Goal: Task Accomplishment & Management: Use online tool/utility

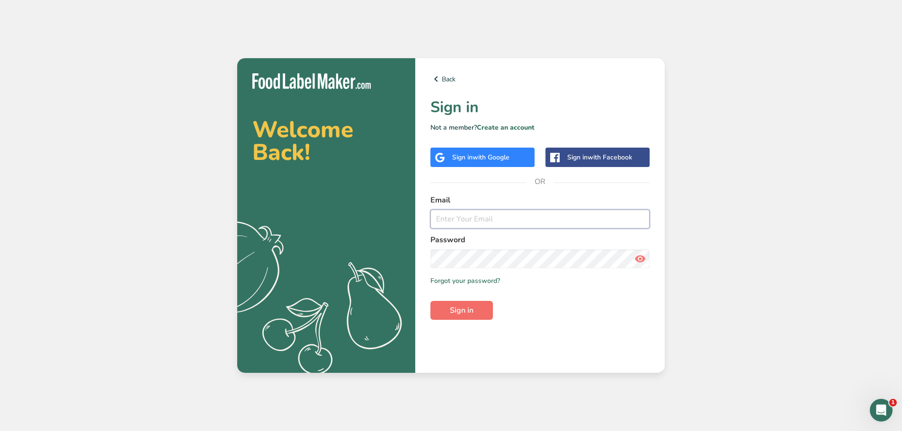
type input "[EMAIL_ADDRESS][DOMAIN_NAME]"
click at [475, 309] on button "Sign in" at bounding box center [462, 310] width 63 height 19
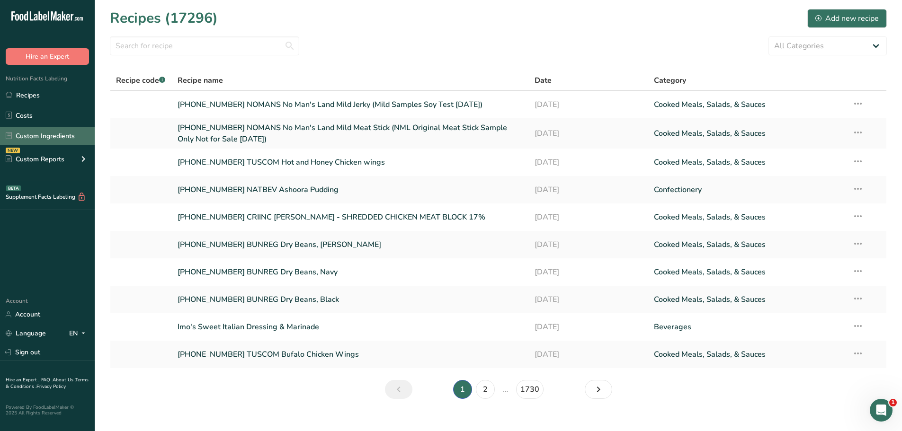
click at [48, 137] on link "Custom Ingredients" at bounding box center [47, 136] width 95 height 18
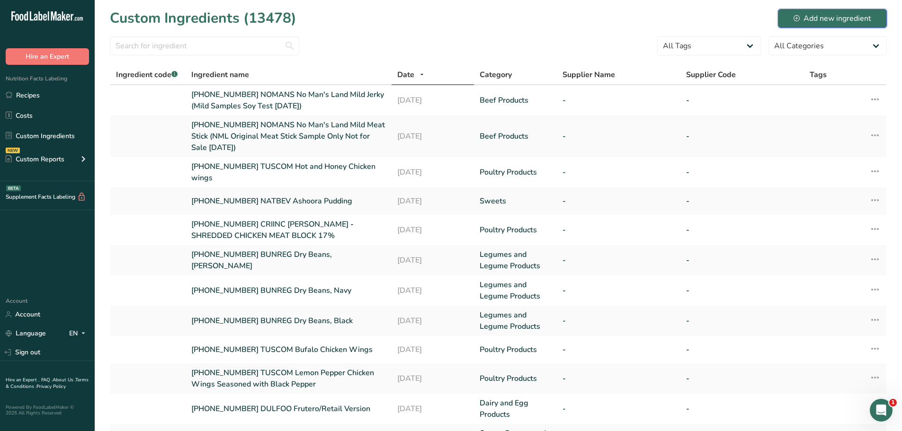
click at [819, 25] on button "Add new ingredient" at bounding box center [832, 18] width 109 height 19
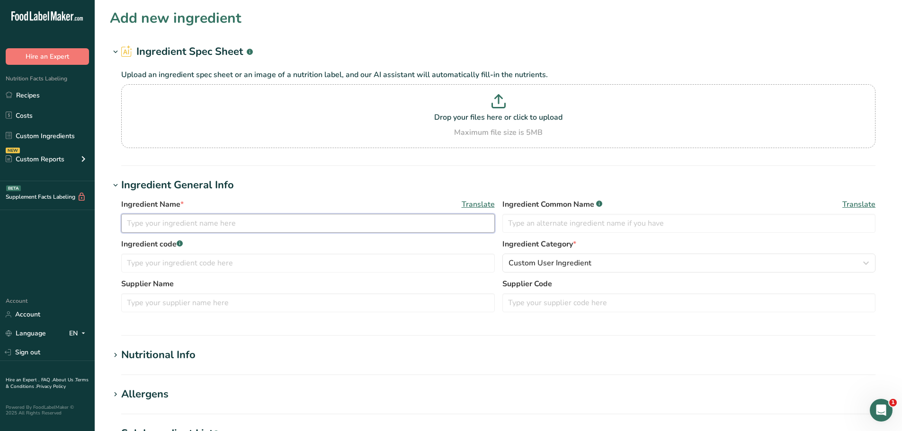
click at [311, 223] on input "text" at bounding box center [308, 223] width 374 height 19
click at [258, 211] on div "Ingredient Name * Translate [PHONE_NUMBER] COLPRE" at bounding box center [308, 216] width 374 height 34
click at [249, 223] on input "[PHONE_NUMBER] COLPRE" at bounding box center [308, 223] width 374 height 19
paste input "91920 FC Rotisserie Style Chicken"
type input "[PHONE_NUMBER] COLPRE 91920 FC Rotisserie Style Chicken"
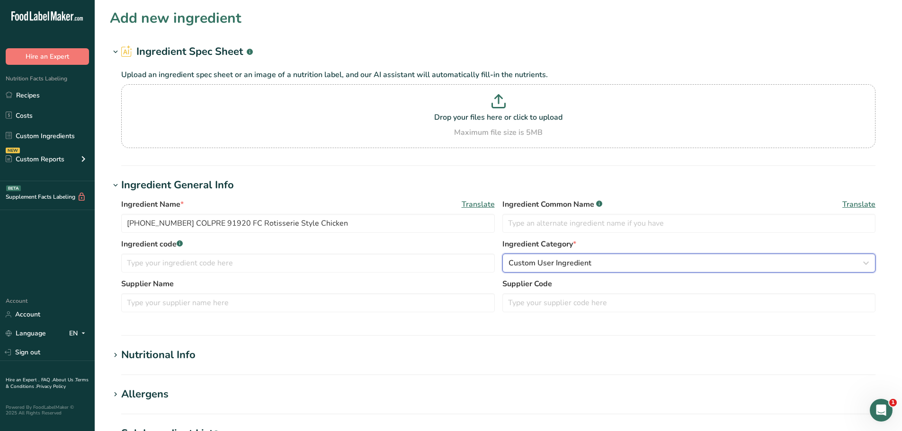
click at [597, 264] on div "Custom User Ingredient" at bounding box center [687, 263] width 356 height 11
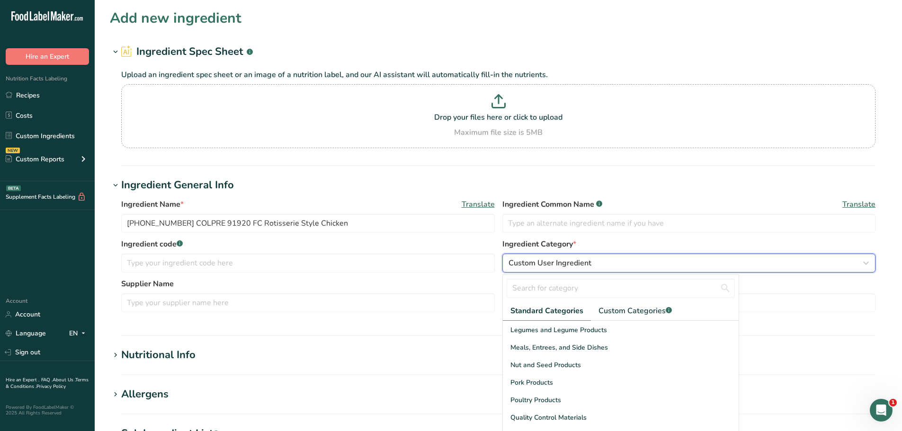
scroll to position [284, 0]
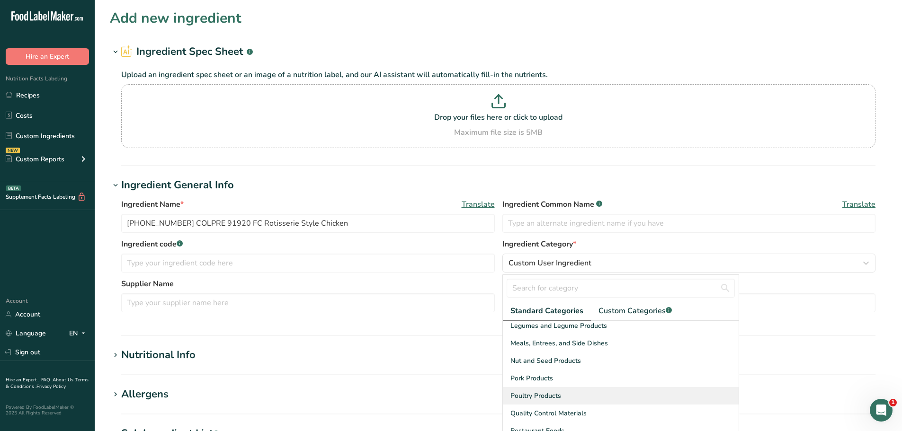
click at [534, 399] on span "Poultry Products" at bounding box center [536, 396] width 51 height 10
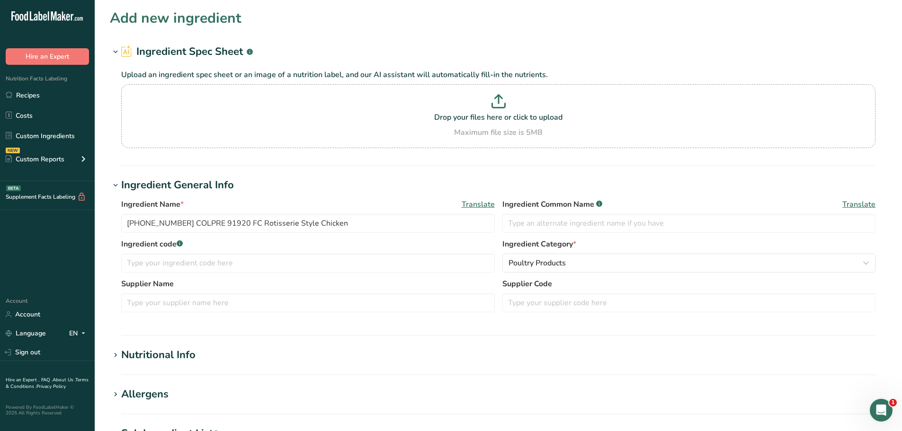
click at [160, 359] on div "Nutritional Info" at bounding box center [158, 356] width 74 height 16
click at [156, 410] on input "number" at bounding box center [471, 406] width 701 height 19
type input "100"
drag, startPoint x: 286, startPoint y: 372, endPoint x: 286, endPoint y: 367, distance: 5.7
click at [286, 370] on div "Serving Size .a-a{fill:#347362;}.b-a{fill:#fff;}" at bounding box center [498, 376] width 755 height 14
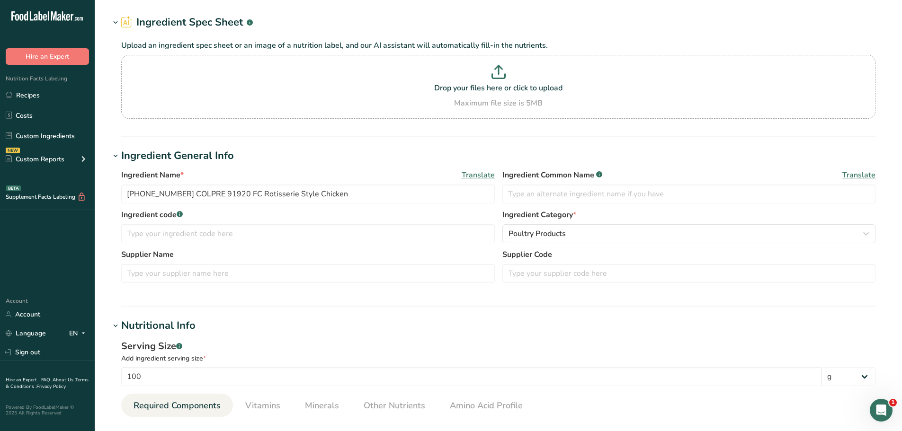
scroll to position [189, 0]
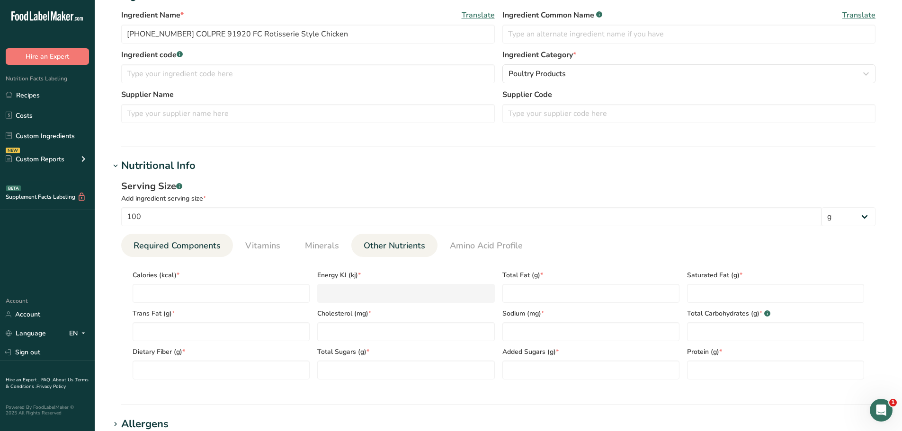
click at [391, 237] on link "Other Nutrients" at bounding box center [394, 246] width 69 height 24
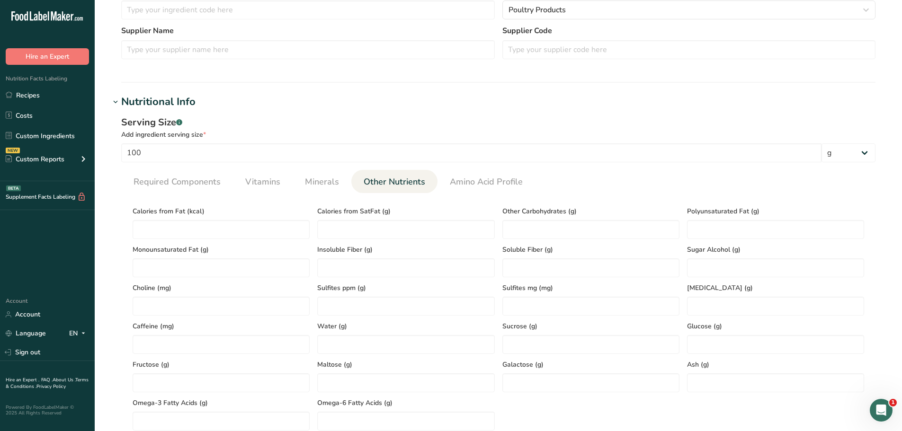
scroll to position [379, 0]
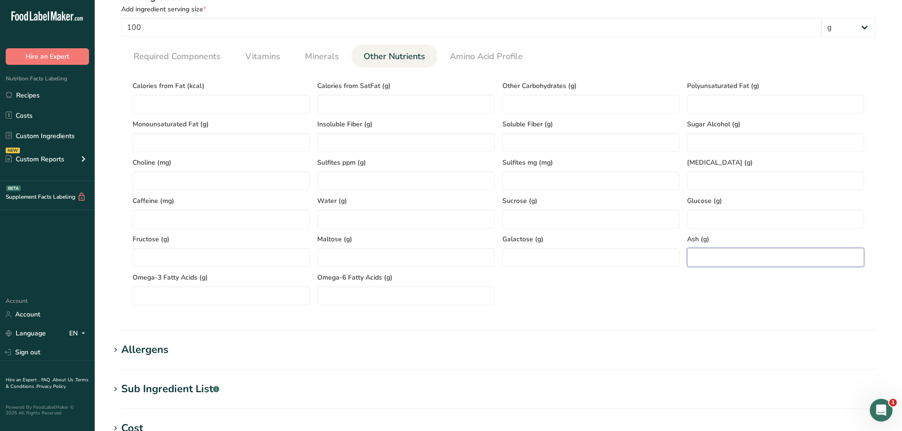
click at [703, 261] on input "number" at bounding box center [775, 257] width 177 height 19
paste input "2.43"
type input "2.43"
click at [173, 55] on span "Required Components" at bounding box center [177, 56] width 87 height 13
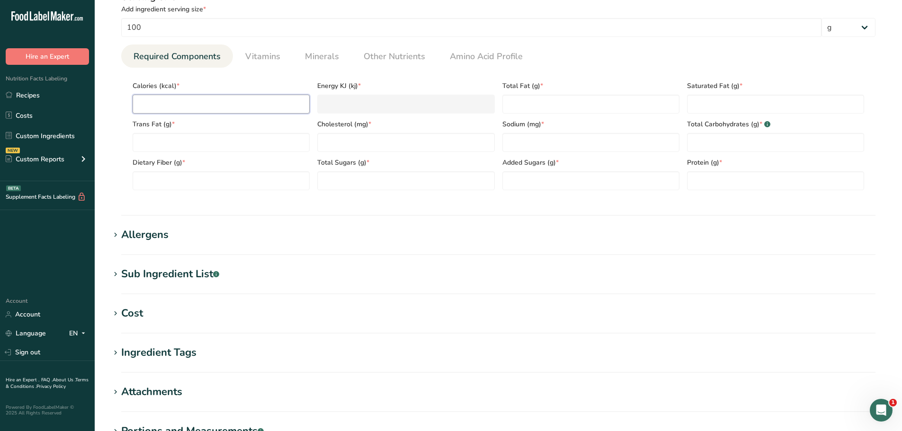
click at [159, 107] on input "number" at bounding box center [221, 104] width 177 height 19
paste input "129.44"
type input "129.44"
type KJ "541.6"
type input "129.44"
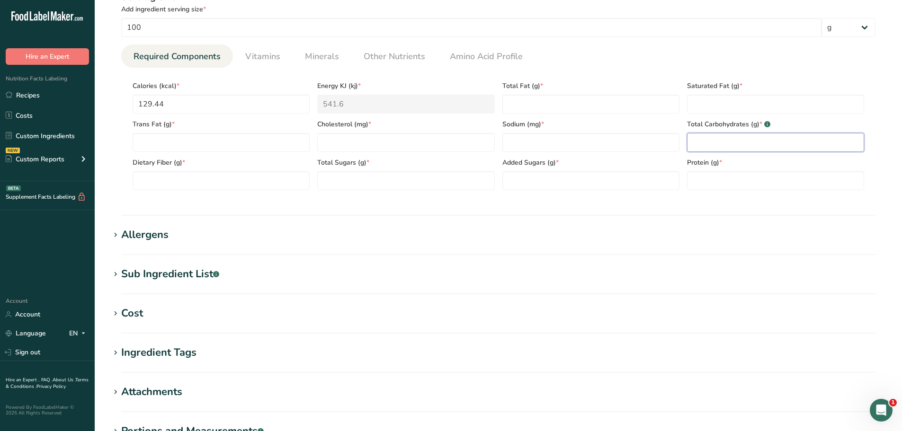
click at [734, 139] on Carbohydrates "number" at bounding box center [775, 142] width 177 height 19
paste Carbohydrates "1.06"
type Carbohydrates "1.06"
click at [339, 145] on input "number" at bounding box center [405, 142] width 177 height 19
paste input "86.87"
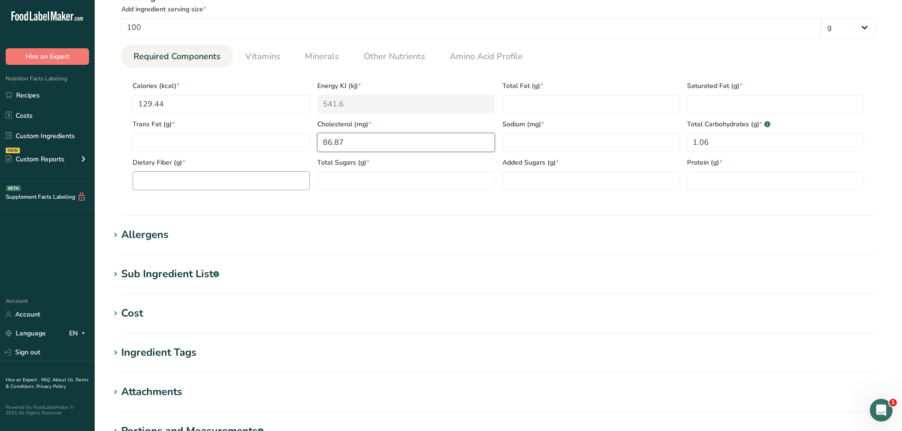
type input "86.87"
click at [188, 185] on Fiber "number" at bounding box center [221, 180] width 177 height 19
type Fiber "0"
click at [381, 54] on span "Other Nutrients" at bounding box center [395, 56] width 62 height 13
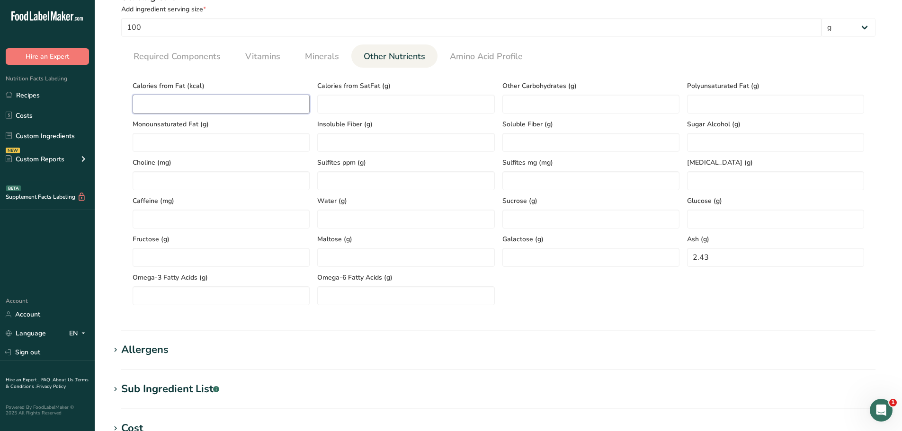
drag, startPoint x: 202, startPoint y: 104, endPoint x: 194, endPoint y: 115, distance: 13.3
click at [196, 115] on div "Calories from Fat (kcal) Calories from SatFat (g) Other Carbohydrates (g) Polyu…" at bounding box center [498, 190] width 739 height 230
paste Fat "30.51"
type Fat "30.51"
click at [198, 55] on span "Required Components" at bounding box center [177, 56] width 87 height 13
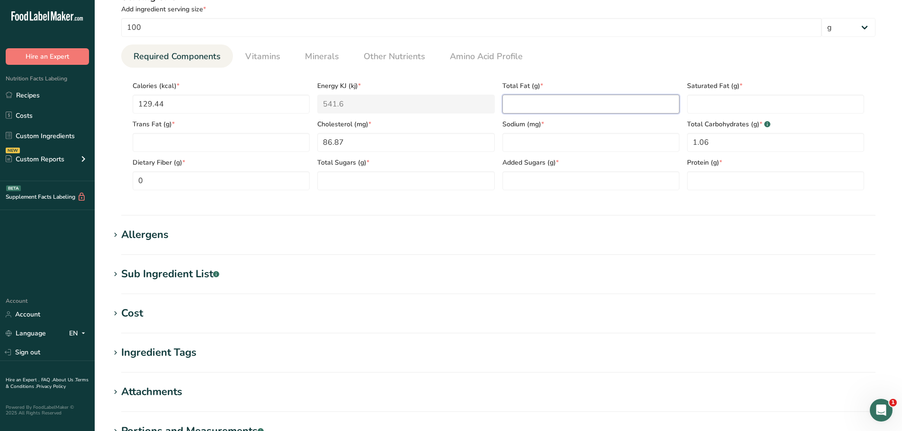
click at [543, 103] on Fat "number" at bounding box center [591, 104] width 177 height 19
paste Fat "3.39"
type Fat "3.39"
click at [327, 55] on span "Minerals" at bounding box center [322, 56] width 34 height 13
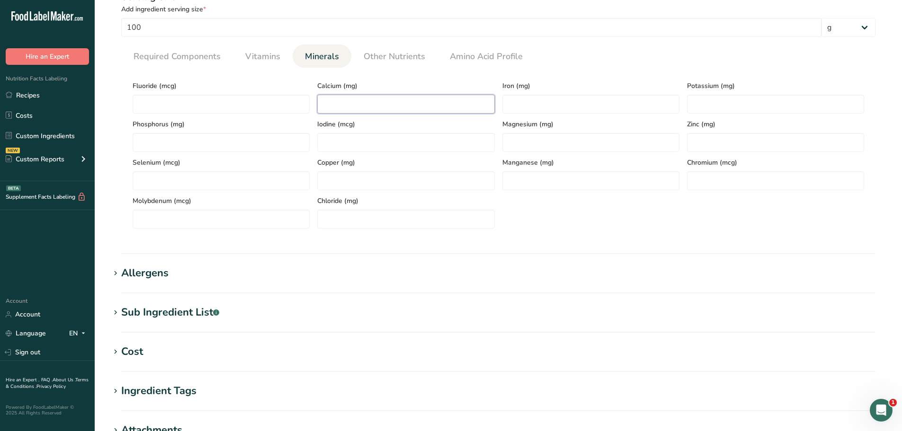
click at [340, 112] on input "number" at bounding box center [405, 104] width 177 height 19
paste input "6.6"
type input "6.6"
click at [543, 105] on input "number" at bounding box center [591, 104] width 177 height 19
type input "0"
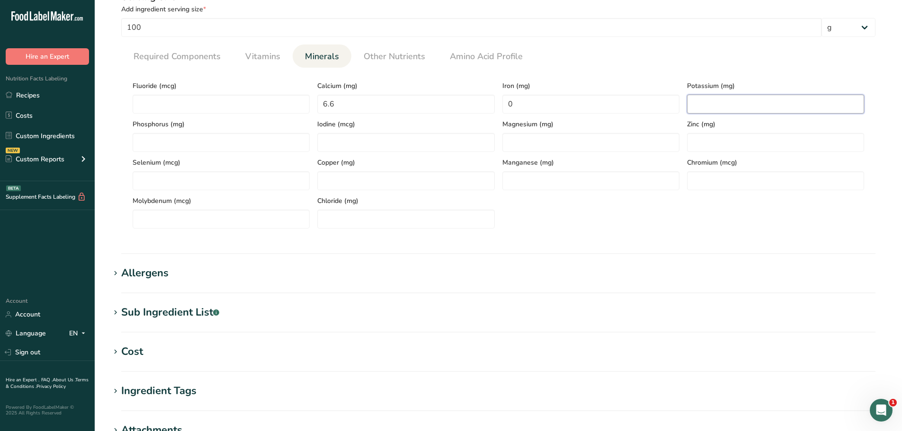
click at [731, 101] on input "number" at bounding box center [775, 104] width 177 height 19
paste input "327.19"
type input "327.19"
click at [183, 60] on span "Required Components" at bounding box center [177, 56] width 87 height 13
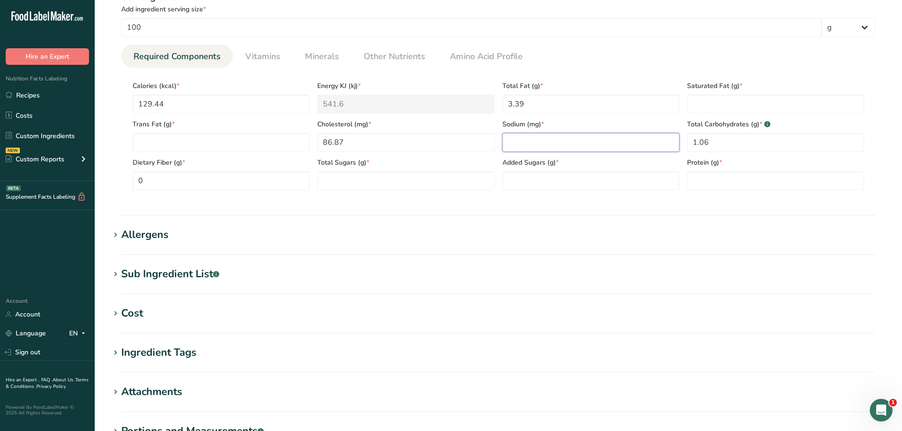
click at [557, 142] on input "number" at bounding box center [591, 142] width 177 height 19
paste input "594.78"
type input "594.78"
click at [366, 56] on span "Other Nutrients" at bounding box center [395, 56] width 62 height 13
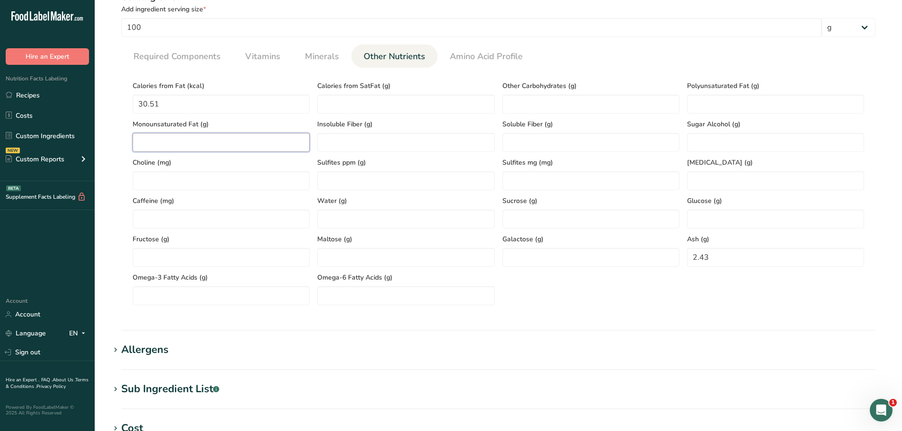
click at [211, 145] on Fat "number" at bounding box center [221, 142] width 177 height 19
paste Fat "1.93"
type Fat "1.93"
click at [707, 101] on Fat "number" at bounding box center [775, 104] width 177 height 19
paste Fat "0.56"
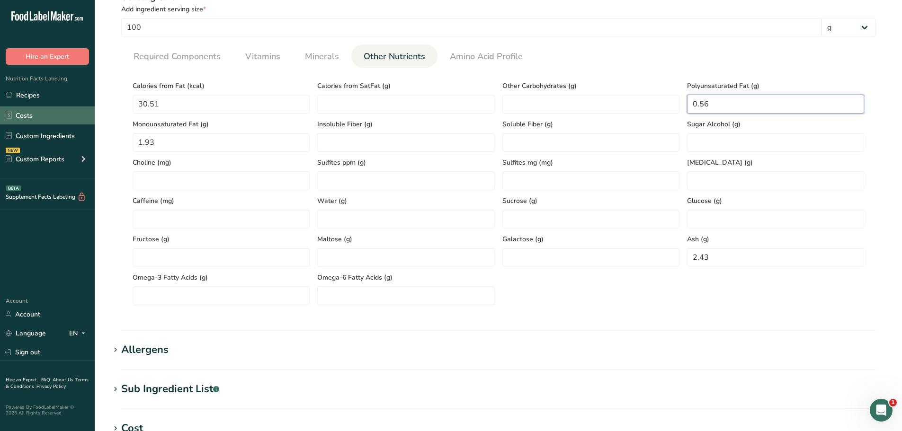
type Fat "0.56"
click at [196, 61] on span "Required Components" at bounding box center [177, 56] width 87 height 13
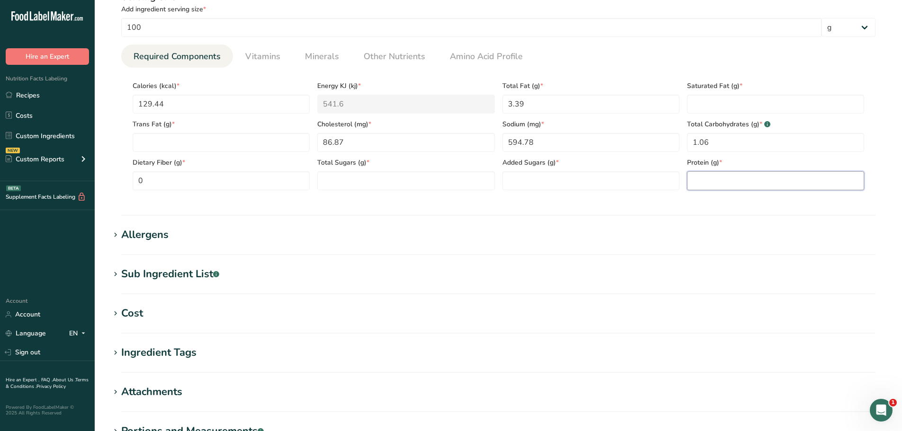
click at [727, 180] on input "number" at bounding box center [775, 180] width 177 height 19
paste input "23.68"
type input "23.68"
click at [768, 106] on Fat "number" at bounding box center [775, 104] width 177 height 19
paste Fat "0.91"
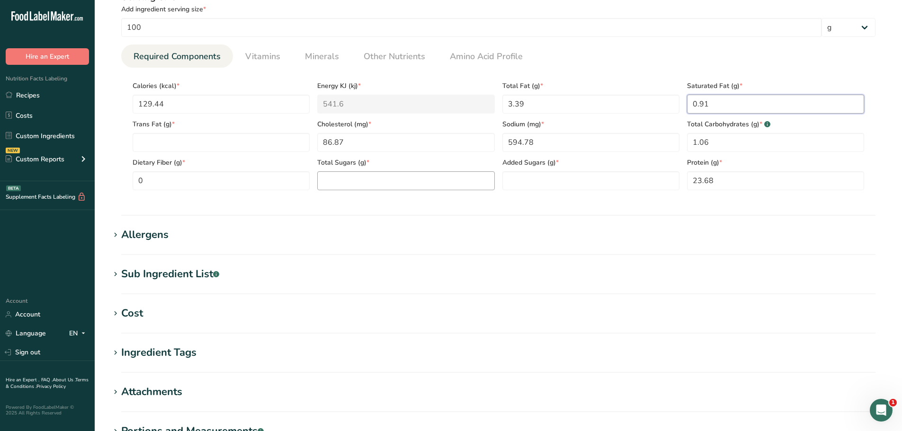
type Fat "0.91"
click at [375, 186] on Sugars "number" at bounding box center [405, 180] width 177 height 19
type Sugars "0"
click at [544, 173] on Sugars "number" at bounding box center [591, 180] width 177 height 19
type Sugars "0"
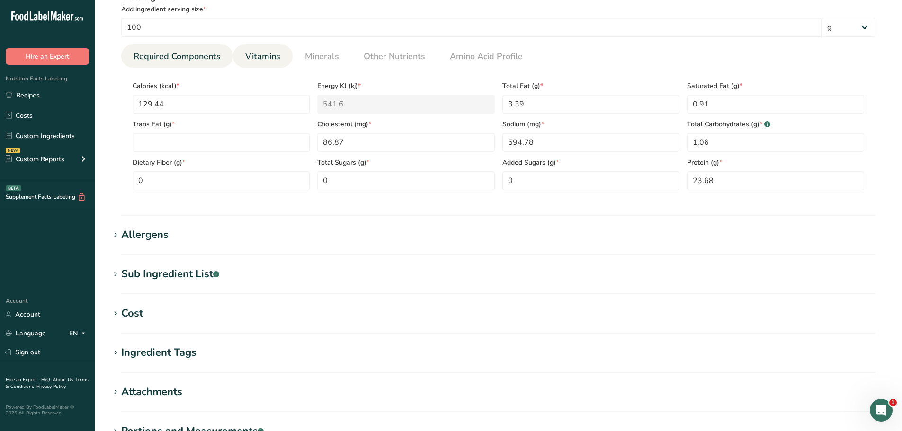
click at [264, 57] on span "Vitamins" at bounding box center [262, 56] width 35 height 13
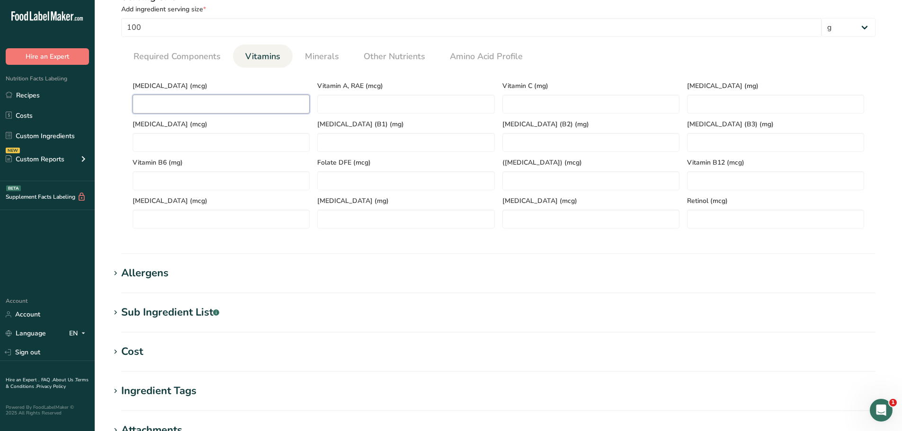
click at [160, 104] on D "number" at bounding box center [221, 104] width 177 height 19
type D "0"
click at [189, 53] on span "Required Components" at bounding box center [177, 56] width 87 height 13
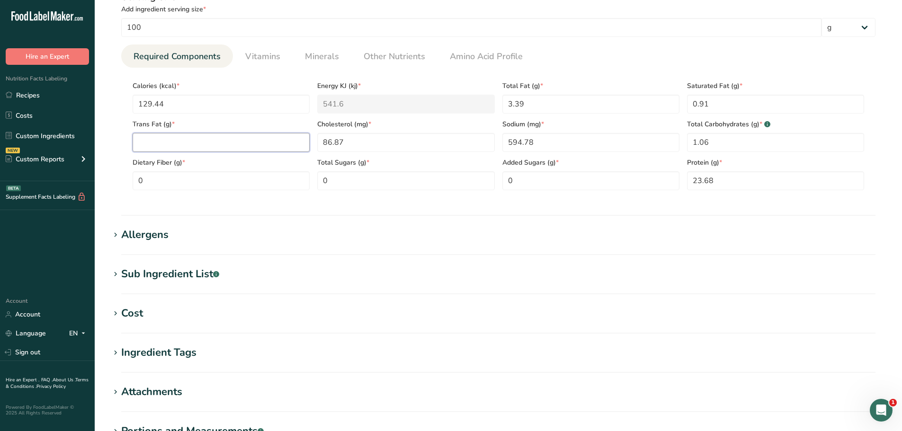
click at [169, 139] on Fat "number" at bounding box center [221, 142] width 177 height 19
type Fat "0"
click at [543, 253] on section "Allergens Add any known allergens associated with your ingredient Soy Tree Nuts…" at bounding box center [498, 241] width 777 height 28
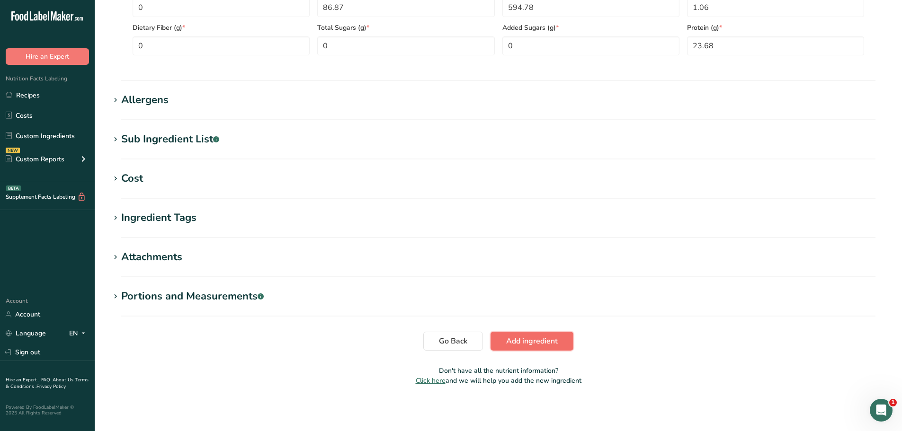
click at [530, 344] on span "Add ingredient" at bounding box center [532, 341] width 52 height 11
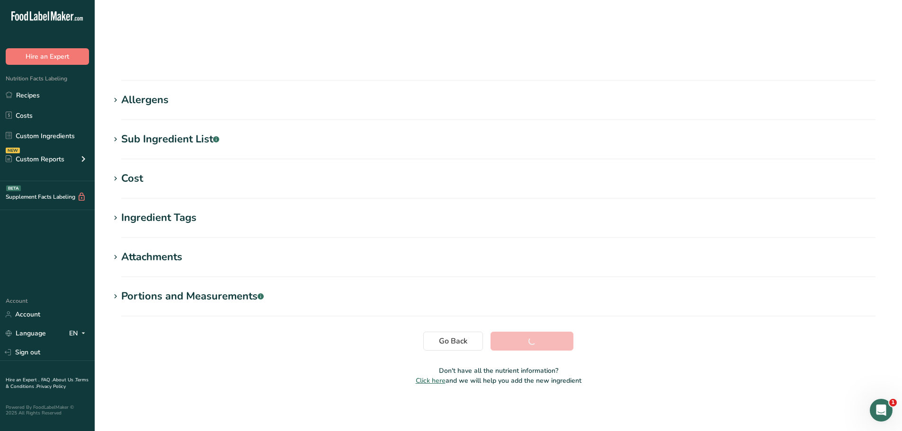
scroll to position [70, 0]
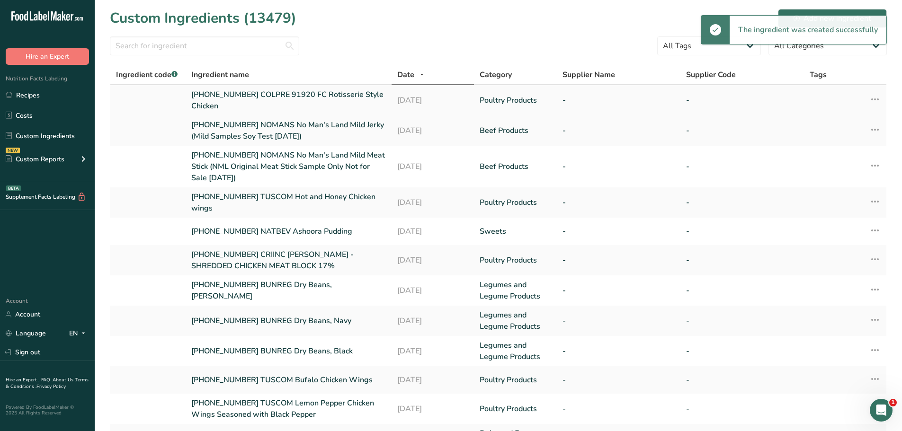
click at [286, 93] on link "[PHONE_NUMBER] COLPRE 91920 FC Rotisserie Style Chicken" at bounding box center [288, 100] width 195 height 23
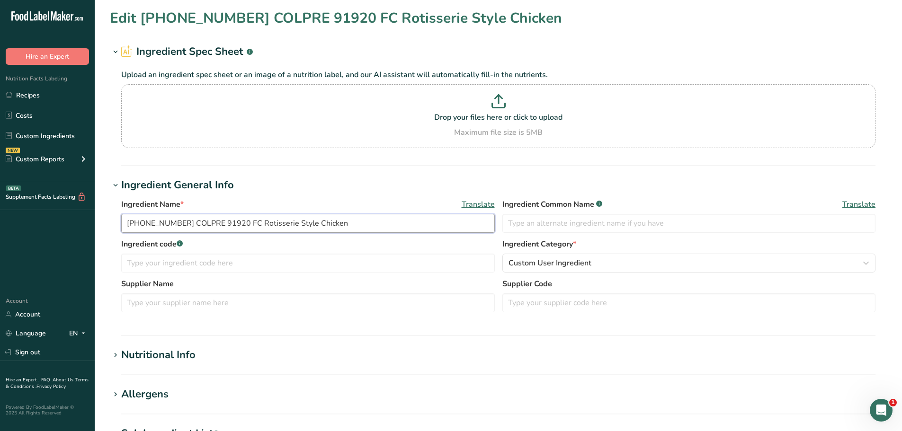
drag, startPoint x: 357, startPoint y: 224, endPoint x: 99, endPoint y: 223, distance: 258.1
click at [99, 223] on section "Edit [PHONE_NUMBER] COLPRE 91920 FC Rotisserie Style Chicken Ingredient Spec Sh…" at bounding box center [499, 348] width 808 height 696
click at [66, 93] on link "Recipes" at bounding box center [47, 95] width 95 height 18
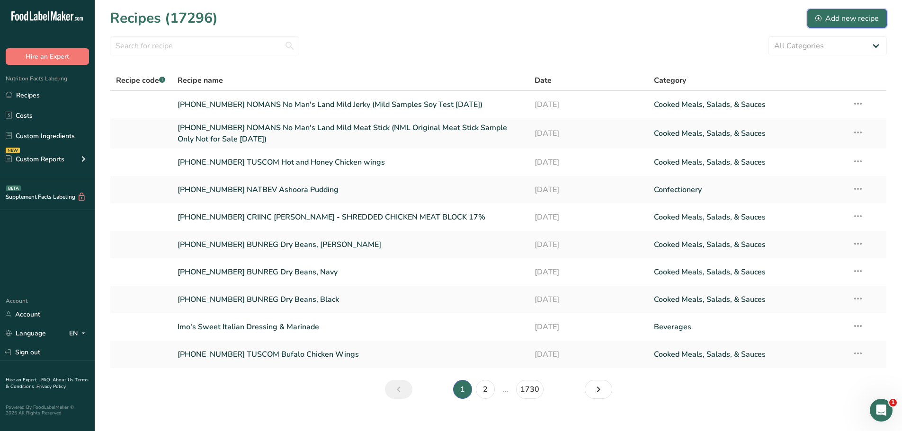
click at [859, 20] on div "Add new recipe" at bounding box center [847, 18] width 63 height 11
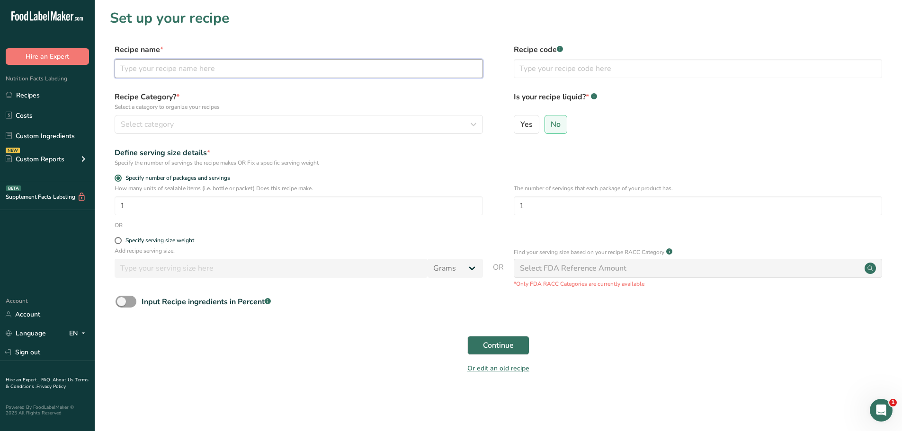
click at [197, 68] on input "text" at bounding box center [299, 68] width 368 height 19
paste input "[PHONE_NUMBER] COLPRE 91920 FC Rotisserie Style Chicken"
type input "[PHONE_NUMBER] COLPRE 91920 FC Rotisserie Style Chicken"
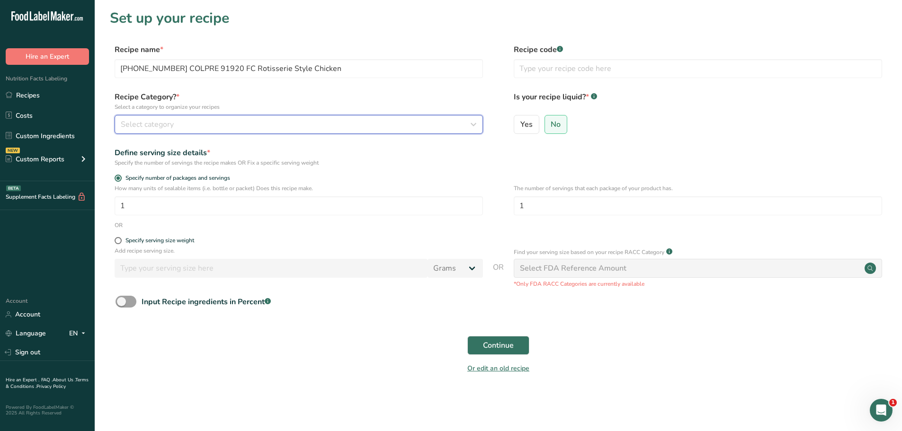
click at [224, 130] on button "Select category" at bounding box center [299, 124] width 368 height 19
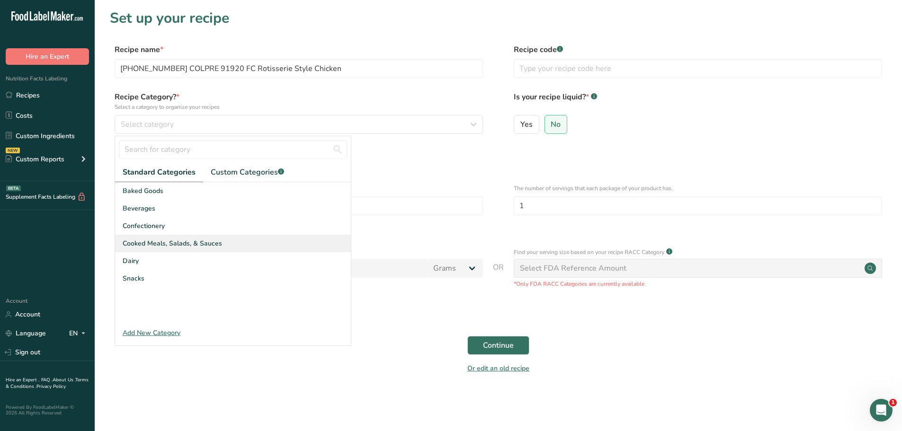
click at [184, 242] on span "Cooked Meals, Salads, & Sauces" at bounding box center [172, 244] width 99 height 10
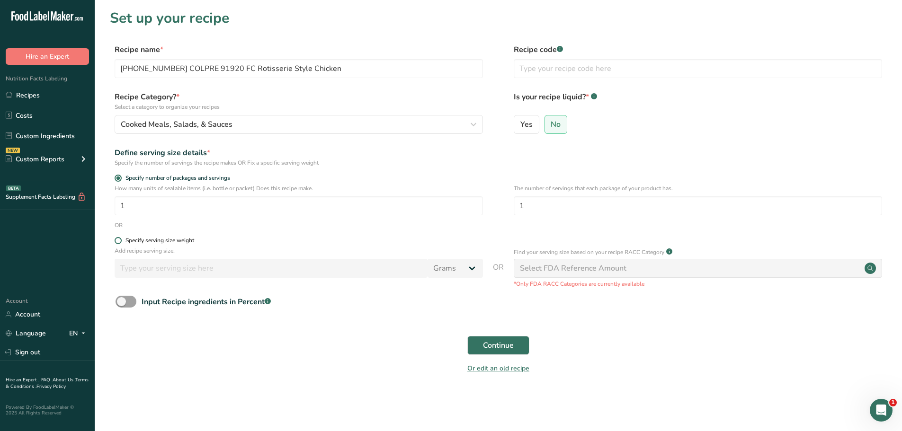
click at [118, 240] on span at bounding box center [118, 240] width 7 height 7
click at [118, 240] on input "Specify serving size weight" at bounding box center [118, 241] width 6 height 6
radio input "true"
radio input "false"
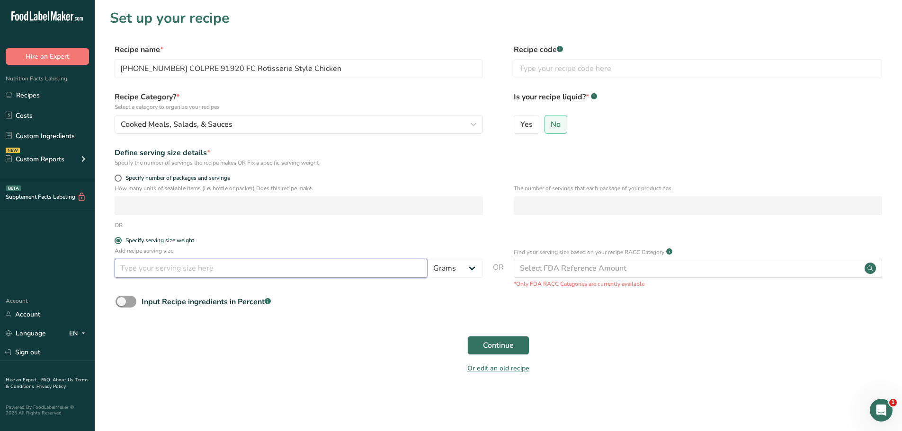
click at [141, 268] on input "number" at bounding box center [271, 268] width 313 height 19
type input "100"
click at [355, 222] on div "OR" at bounding box center [498, 225] width 777 height 9
click at [506, 347] on span "Continue" at bounding box center [498, 345] width 31 height 11
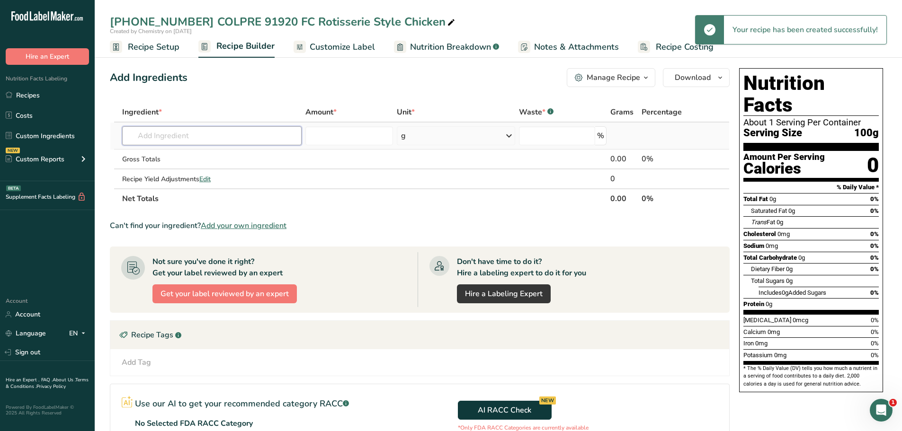
click at [243, 127] on input "text" at bounding box center [212, 135] width 180 height 19
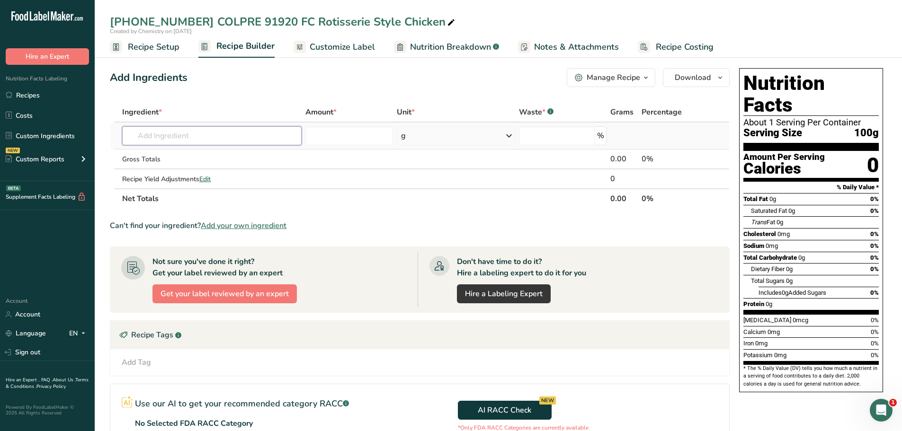
paste input "[PHONE_NUMBER] COLPRE 91920 FC Rotisserie Style Chicken"
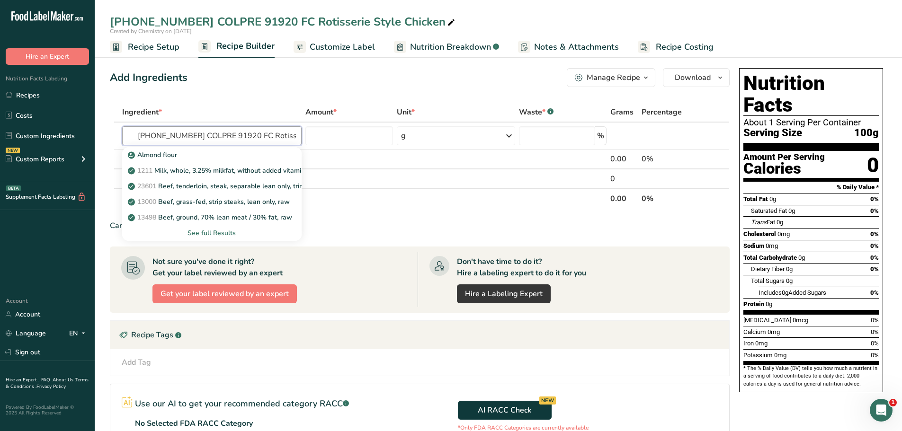
scroll to position [0, 49]
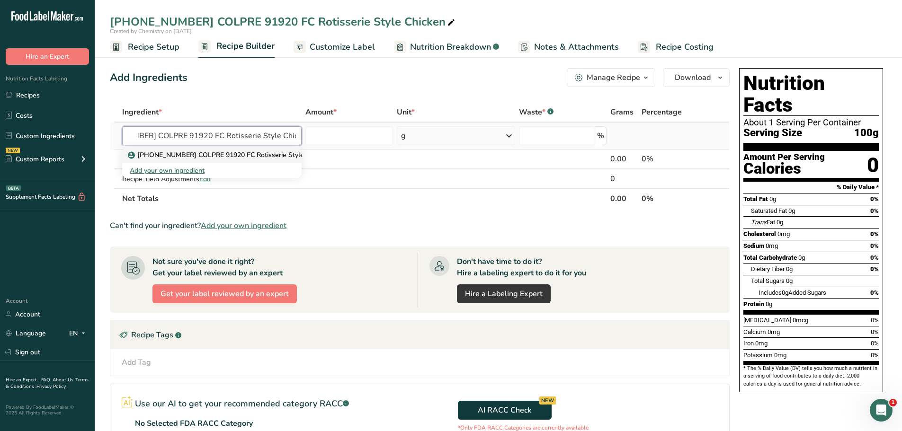
type input "[PHONE_NUMBER] COLPRE 91920 FC Rotisserie Style Chicken"
click at [248, 154] on p "[PHONE_NUMBER] COLPRE 91920 FC Rotisserie Style Chicken" at bounding box center [230, 155] width 200 height 10
type input "[PHONE_NUMBER] COLPRE 91920 FC Rotisserie Style Chicken"
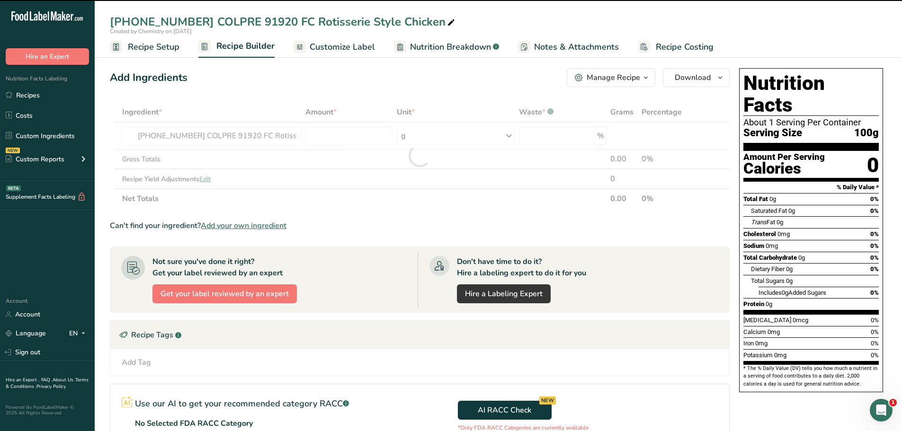
type input "0"
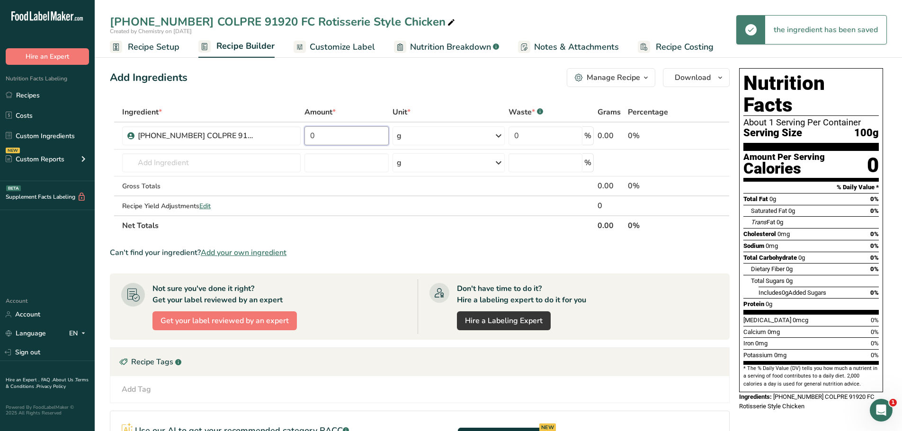
click at [355, 137] on input "0" at bounding box center [347, 135] width 85 height 19
type input "100"
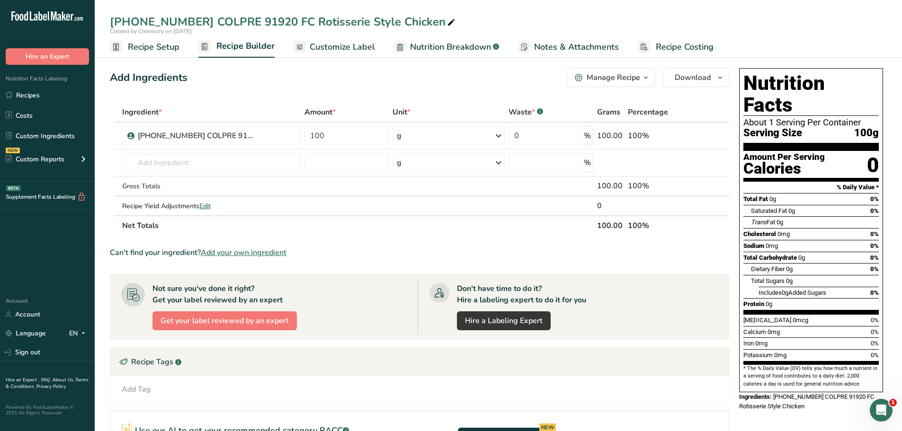
click at [480, 72] on div "Add Ingredients Manage Recipe Delete Recipe Duplicate Recipe Scale Recipe Save …" at bounding box center [420, 77] width 620 height 19
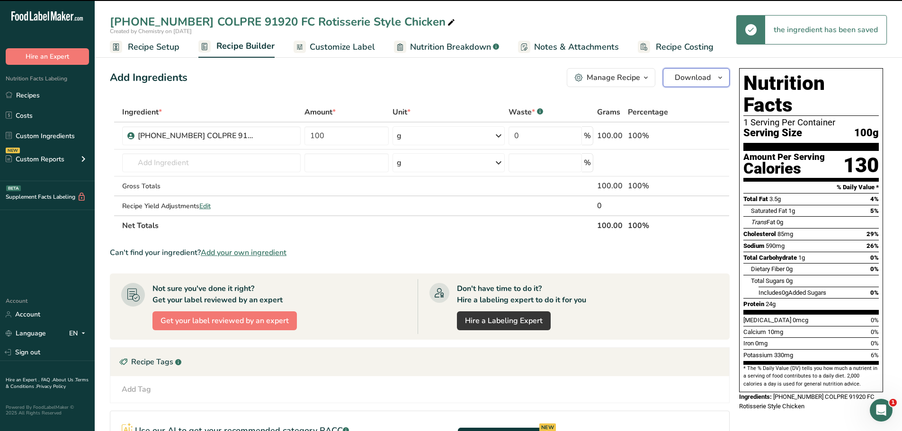
click at [719, 77] on icon "button" at bounding box center [721, 78] width 8 height 12
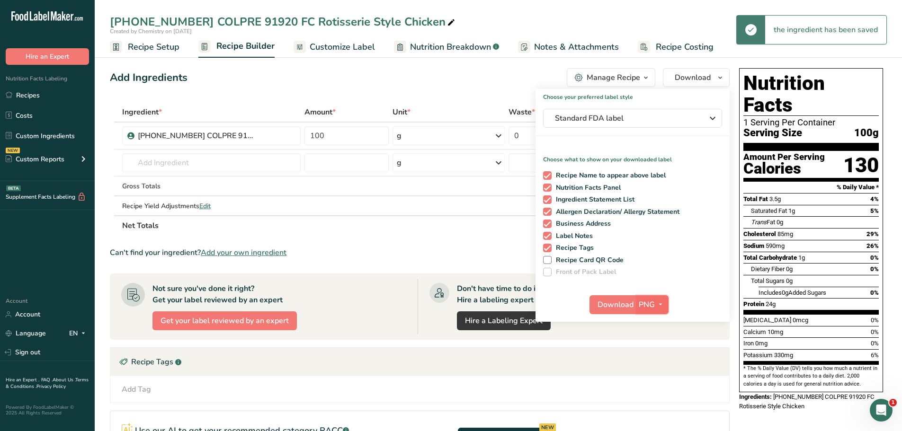
click at [662, 305] on icon "button" at bounding box center [661, 305] width 8 height 12
click at [654, 373] on link "PDF" at bounding box center [653, 371] width 30 height 16
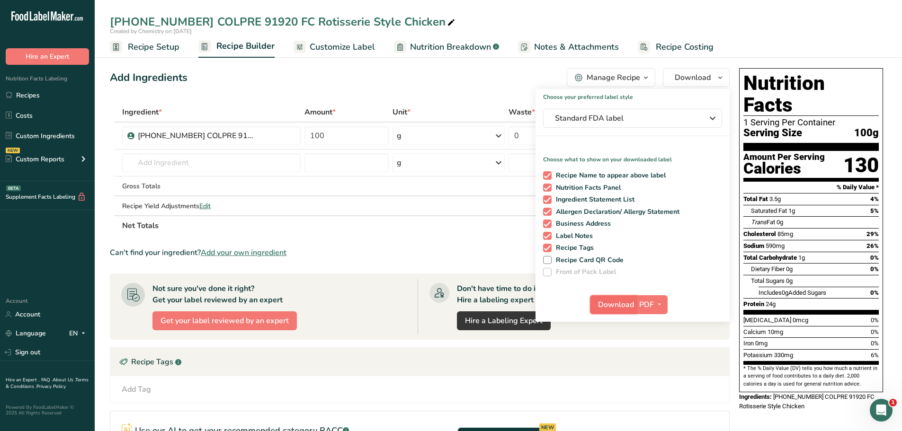
click at [619, 306] on span "Download" at bounding box center [616, 304] width 36 height 11
click at [360, 48] on span "Customize Label" at bounding box center [342, 47] width 65 height 13
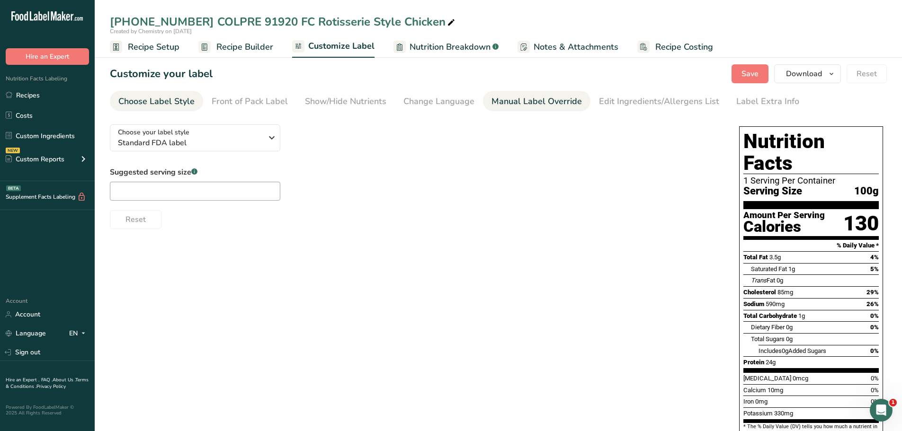
click at [492, 104] on div "Manual Label Override" at bounding box center [537, 101] width 90 height 13
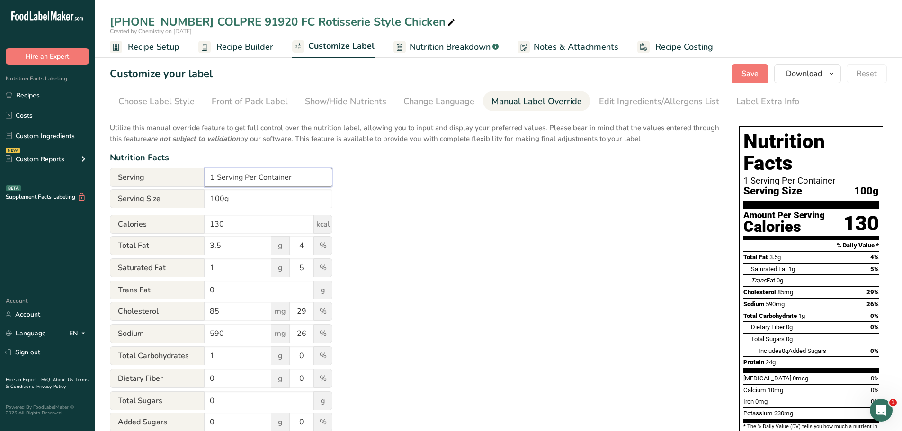
drag, startPoint x: 242, startPoint y: 178, endPoint x: 163, endPoint y: 181, distance: 78.7
click at [164, 181] on div "Serving 1 Serving Per Container" at bounding box center [221, 177] width 223 height 19
type input "Varies Per Container"
click at [466, 199] on div "Utilize this manual override feature to get full control over the nutrition lab…" at bounding box center [415, 343] width 611 height 453
click at [744, 72] on span "Save" at bounding box center [750, 73] width 17 height 11
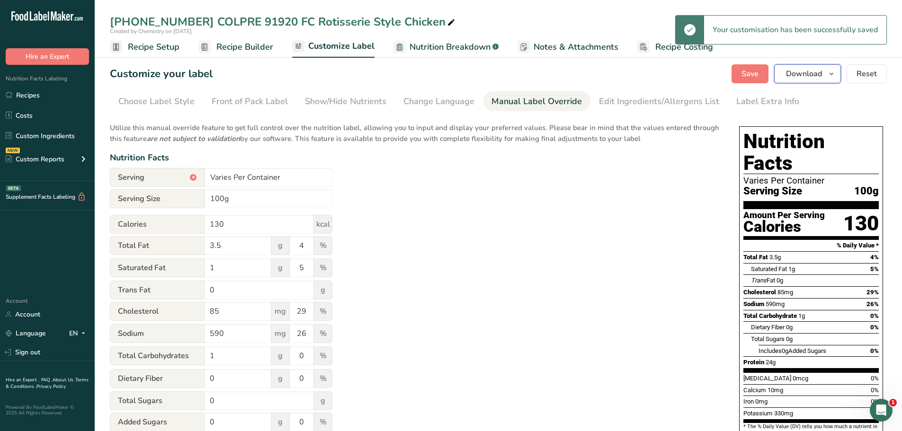
click at [835, 72] on icon "button" at bounding box center [832, 74] width 8 height 12
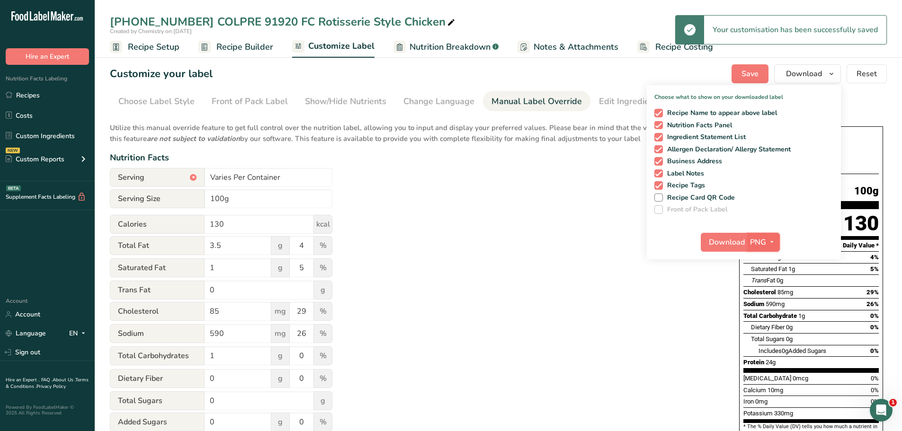
click at [773, 241] on icon "button" at bounding box center [772, 242] width 8 height 12
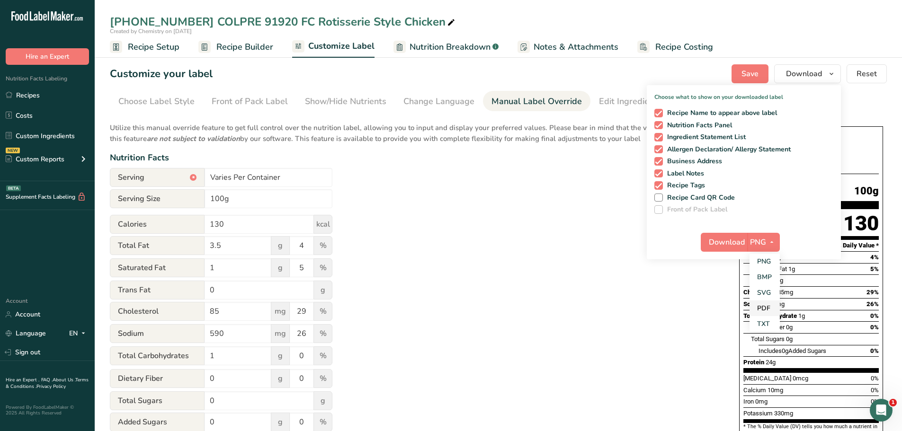
click at [766, 308] on link "PDF" at bounding box center [765, 309] width 30 height 16
click at [731, 240] on span "Download" at bounding box center [728, 242] width 36 height 11
click at [341, 99] on div "Show/Hide Nutrients" at bounding box center [345, 101] width 81 height 13
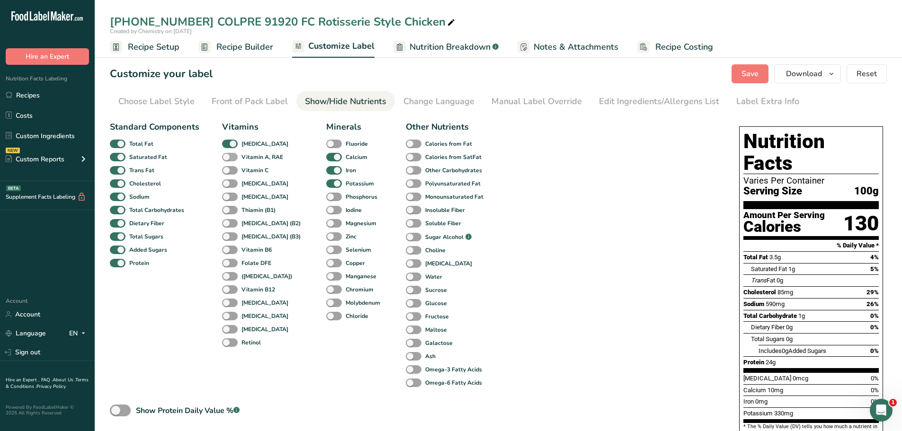
click at [234, 155] on span at bounding box center [230, 157] width 16 height 9
click at [228, 155] on input "Vitamin A, RAE" at bounding box center [225, 157] width 6 height 6
checkbox input "true"
click at [232, 170] on span at bounding box center [230, 170] width 16 height 9
click at [228, 170] on input "Vitamin C" at bounding box center [225, 170] width 6 height 6
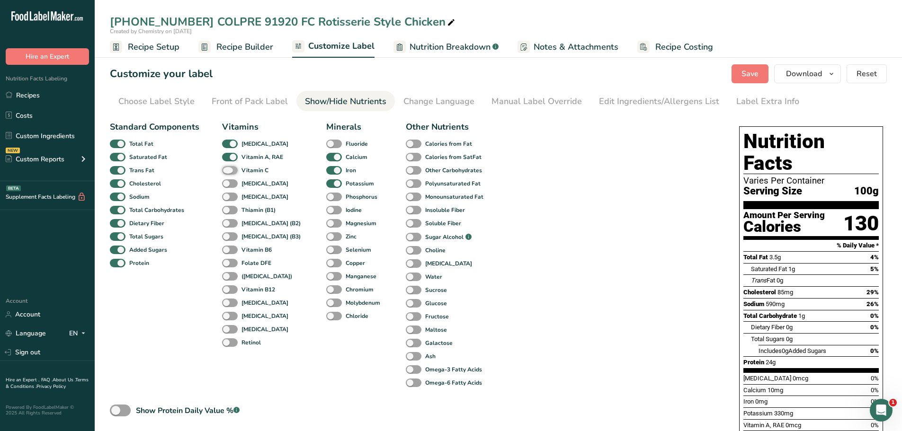
checkbox input "true"
click at [582, 211] on div "Standard Components Total Fat Saturated Fat Trans Fat [MEDICAL_DATA] Sodium Tot…" at bounding box center [415, 309] width 611 height 384
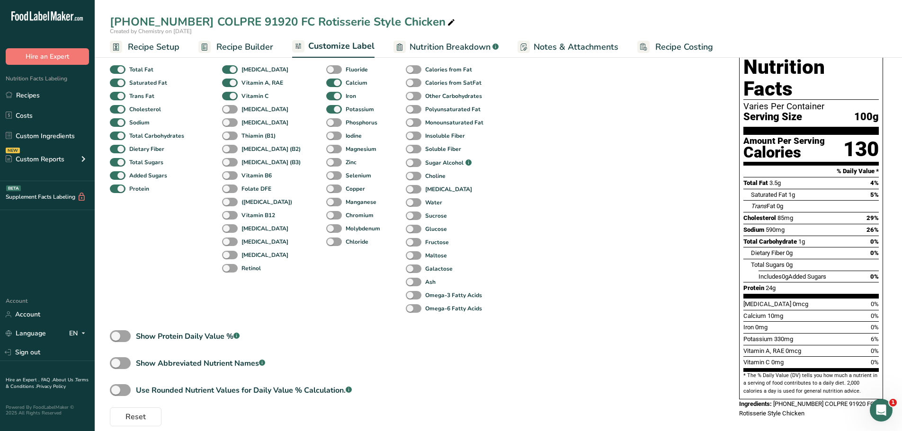
scroll to position [85, 0]
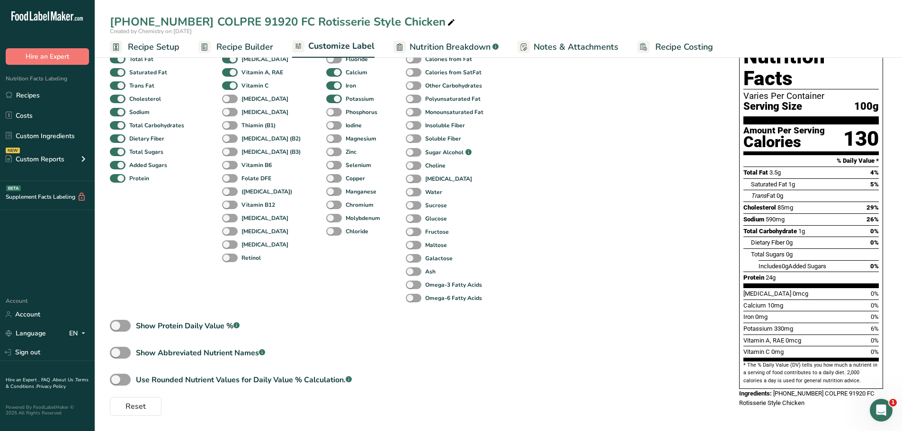
click at [578, 196] on div "Standard Components Total Fat Saturated Fat Trans Fat [MEDICAL_DATA] Sodium Tot…" at bounding box center [415, 224] width 611 height 384
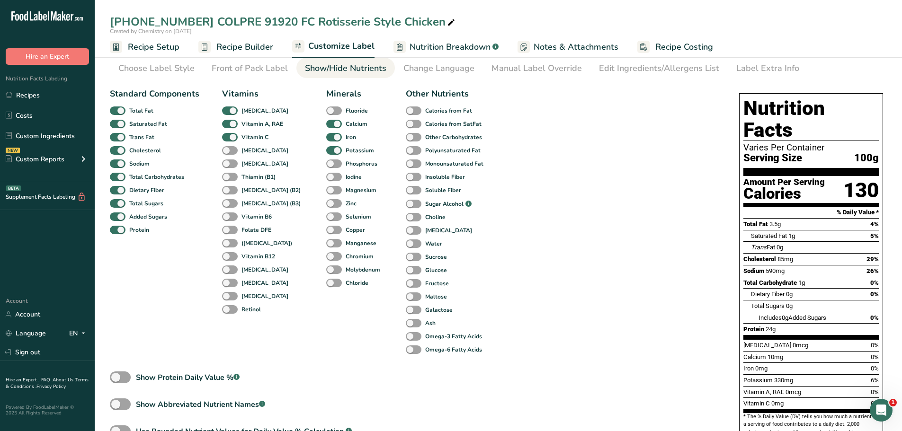
scroll to position [0, 0]
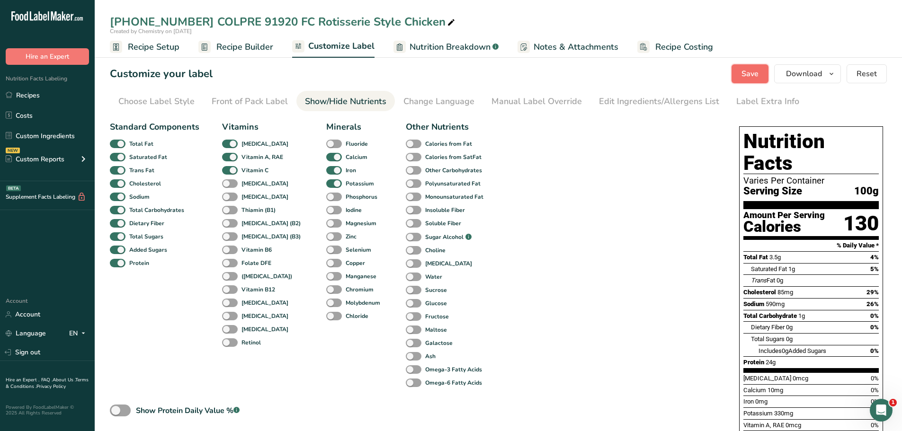
click at [756, 77] on span "Save" at bounding box center [750, 73] width 17 height 11
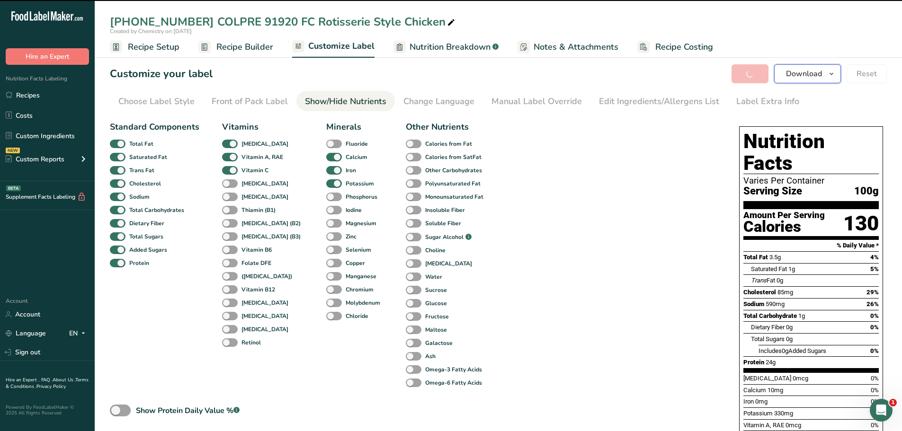
click at [832, 73] on icon "button" at bounding box center [832, 74] width 8 height 12
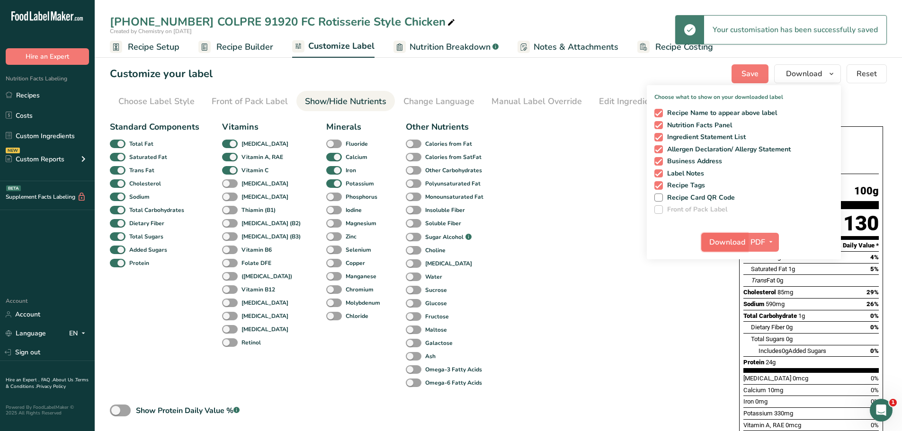
click at [722, 243] on span "Download" at bounding box center [728, 242] width 36 height 11
